Goal: Information Seeking & Learning: Learn about a topic

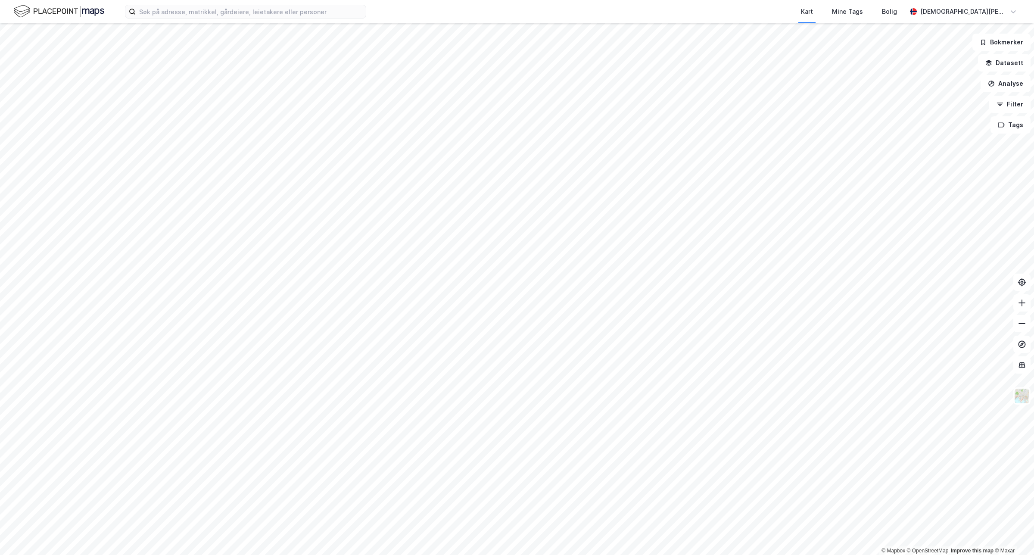
click at [1032, 0] on html "Kart Mine Tags Bolig [PERSON_NAME] © Mapbox © OpenStreetMap Improve this map © …" at bounding box center [517, 277] width 1034 height 555
